Goal: Transaction & Acquisition: Purchase product/service

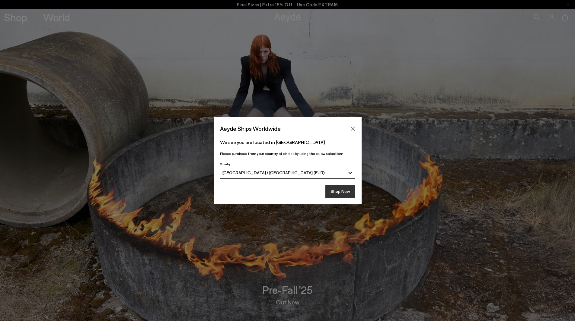
click at [337, 192] on button "Shop Now" at bounding box center [340, 191] width 30 height 13
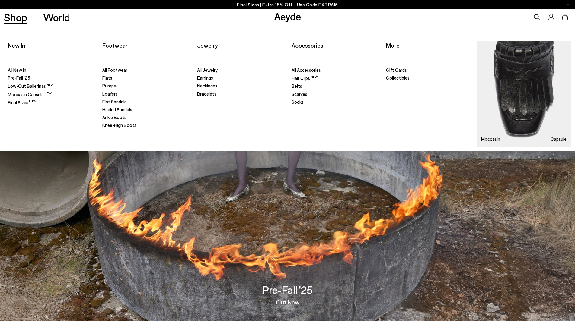
click at [22, 78] on span "Pre-Fall '25" at bounding box center [19, 77] width 22 height 5
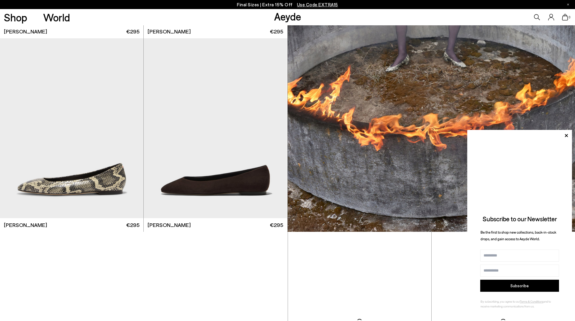
scroll to position [302, 0]
